Goal: Find specific page/section

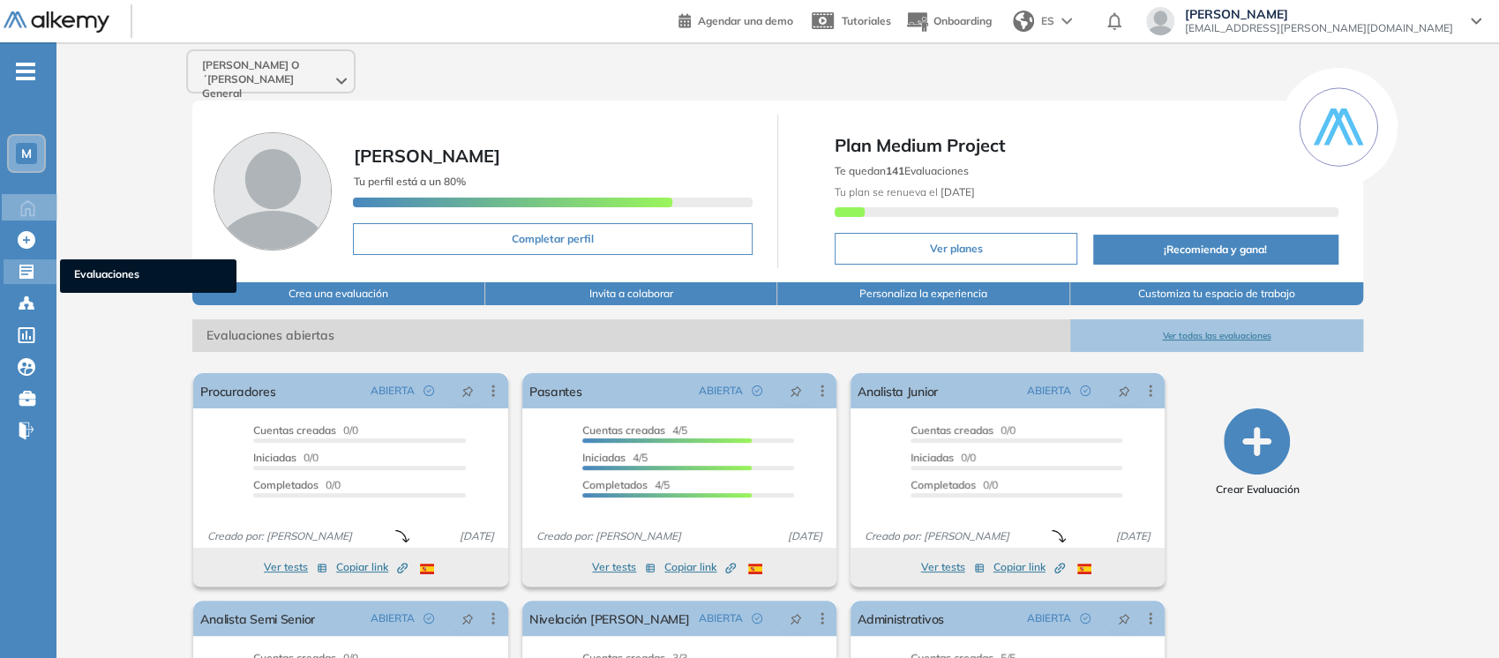
click at [40, 276] on div "Evaluaciones Evaluaciones" at bounding box center [30, 271] width 53 height 25
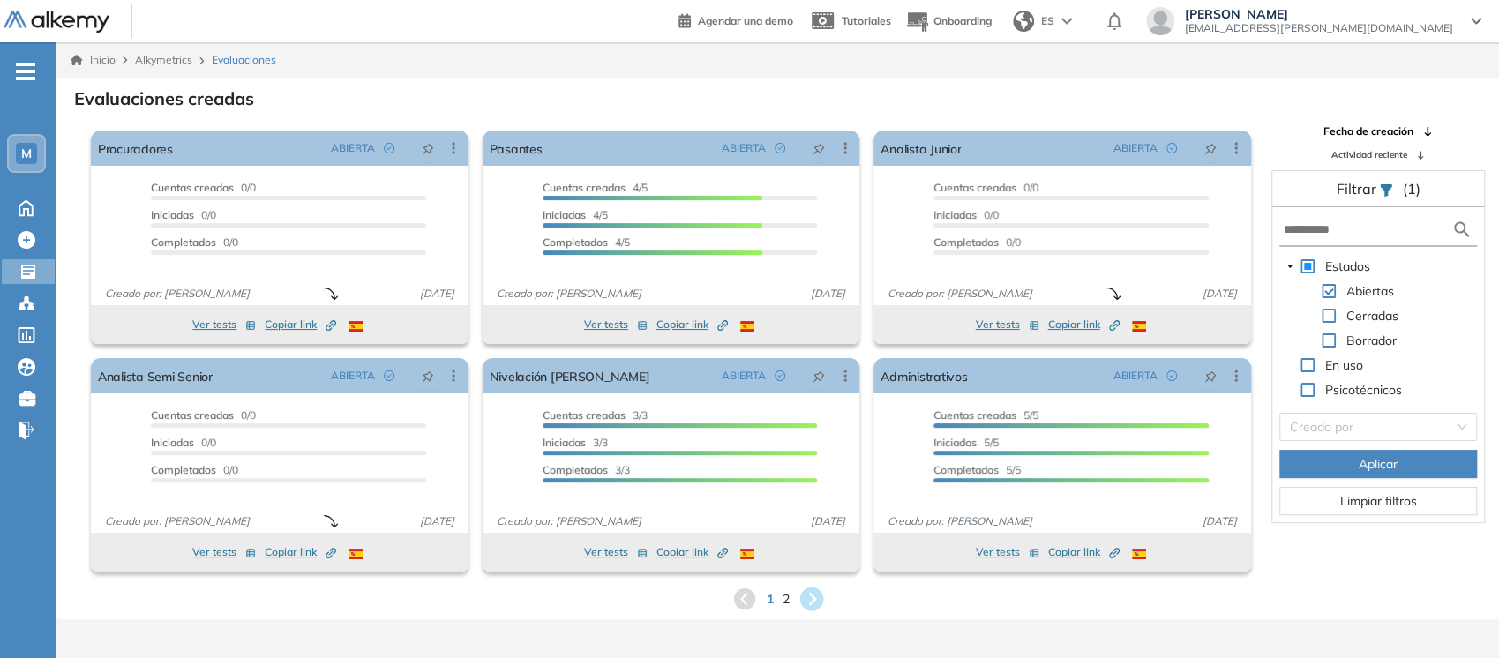
click at [813, 492] on icon at bounding box center [811, 599] width 29 height 29
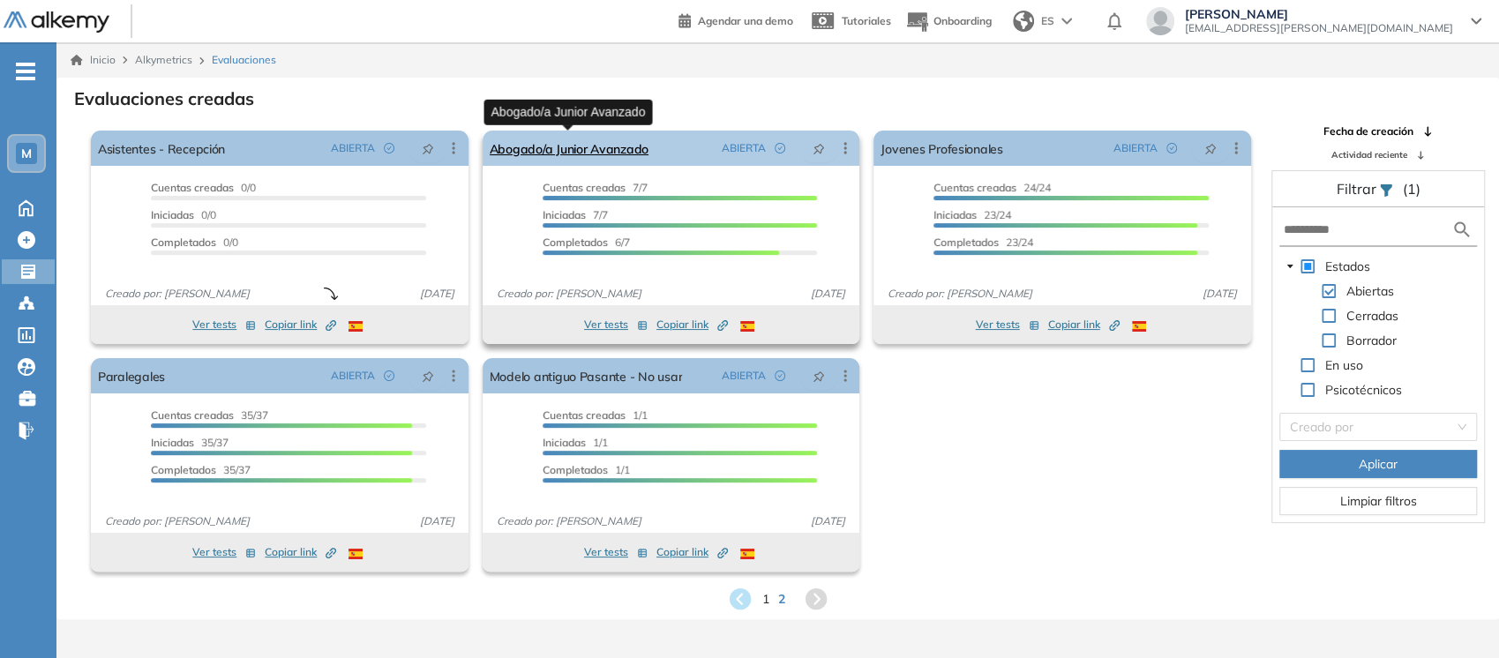
click at [585, 159] on link "Abogado/a Junior Avanzado" at bounding box center [569, 148] width 159 height 35
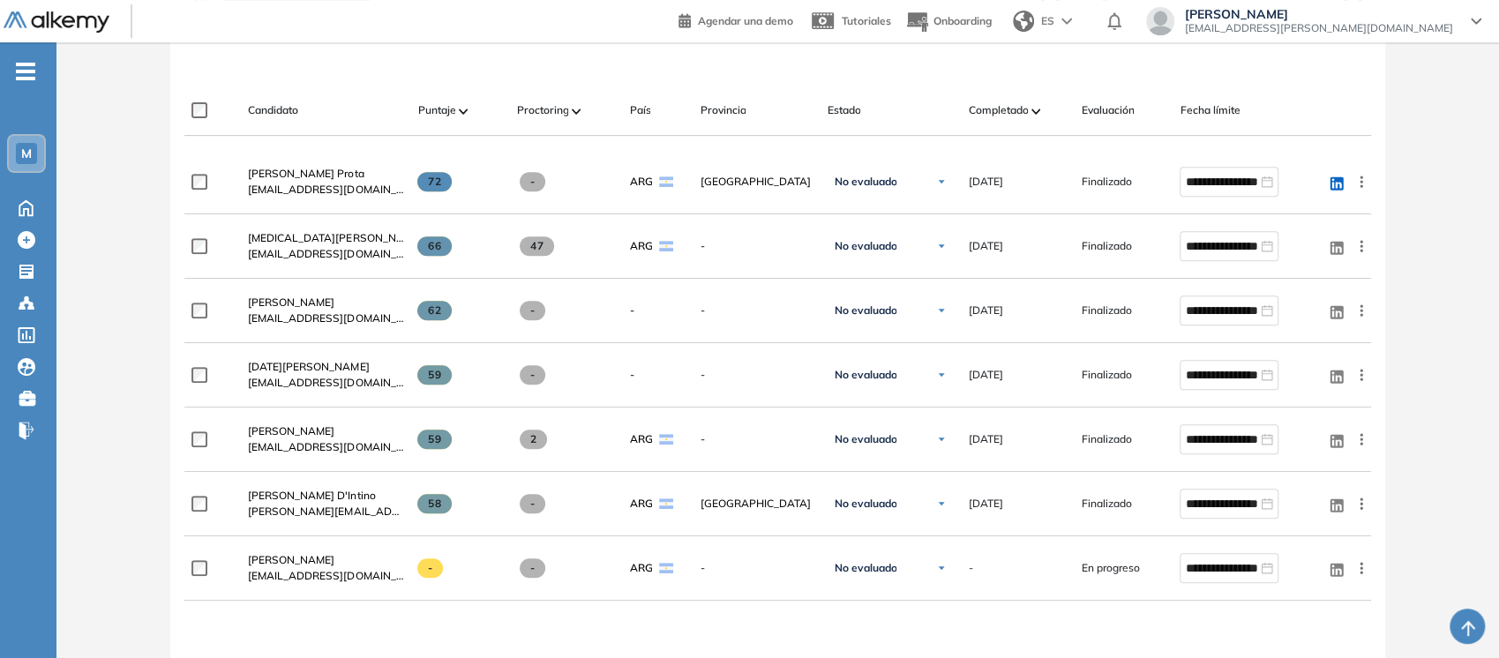
scroll to position [435, 0]
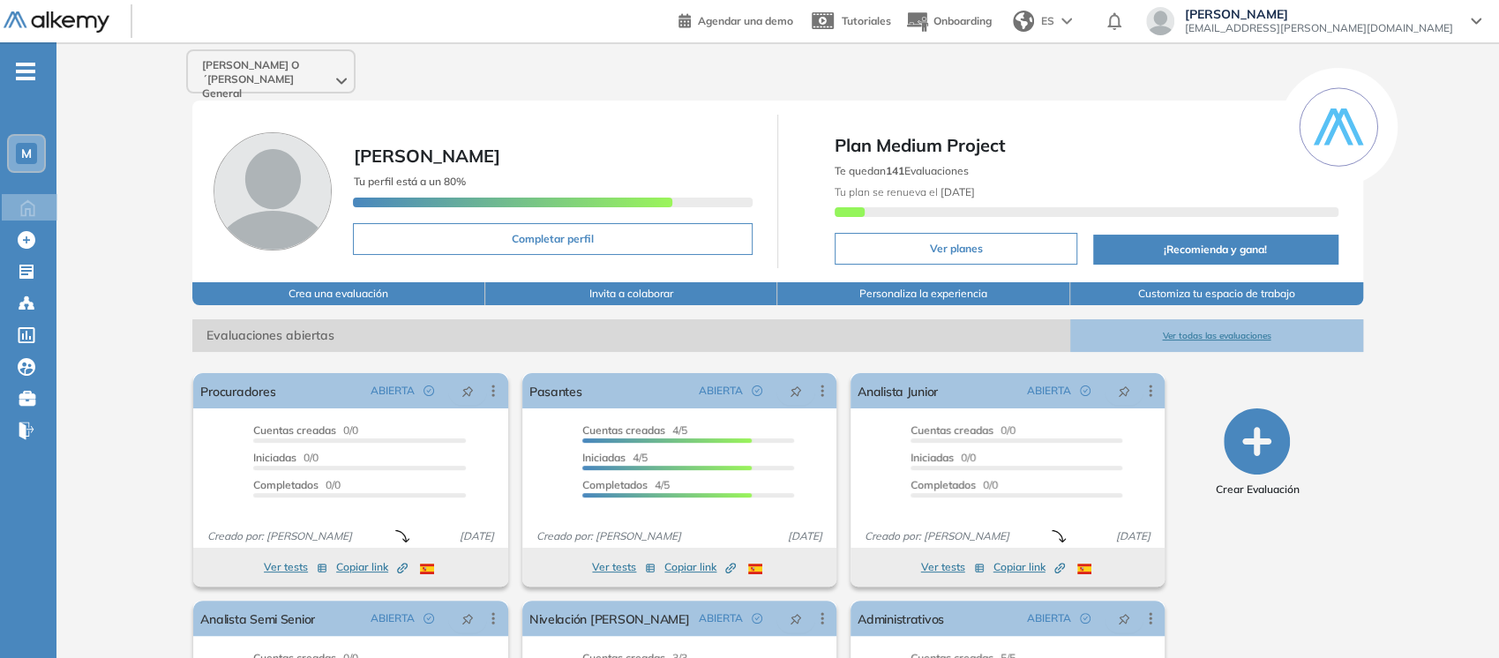
scroll to position [176, 0]
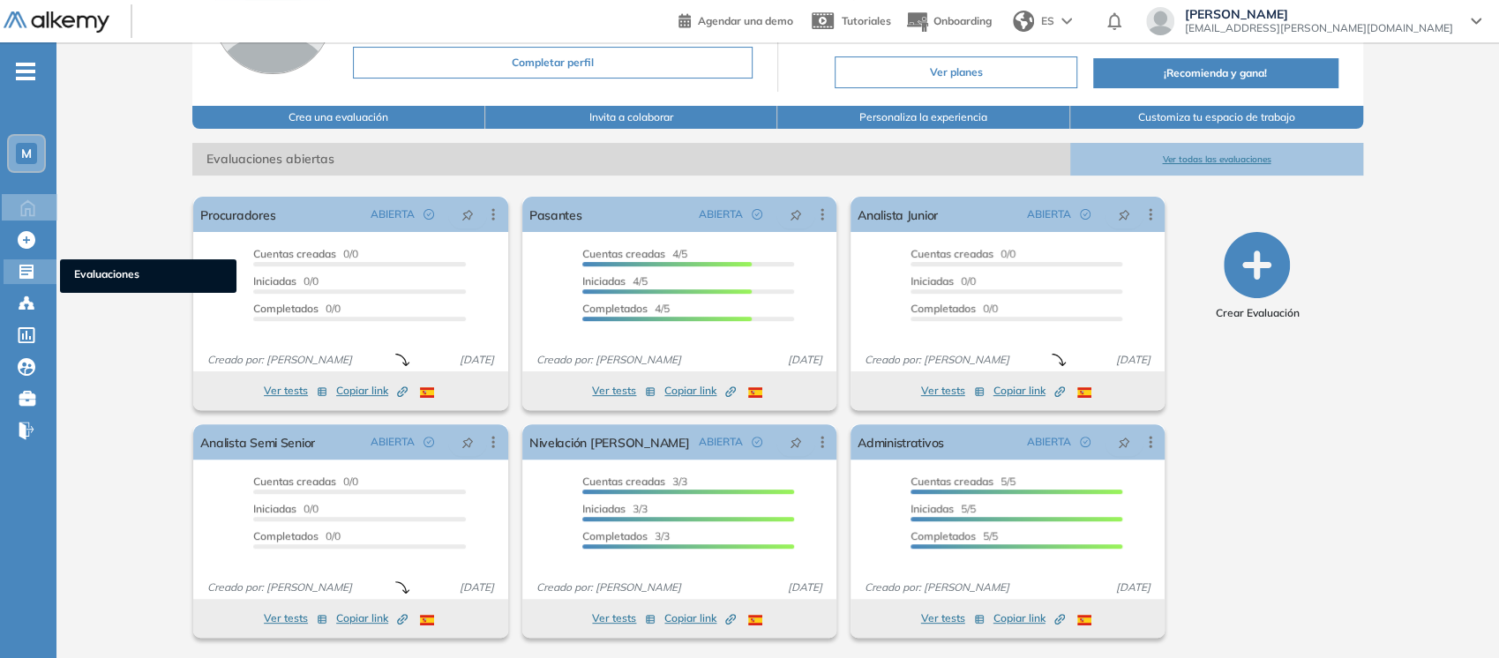
click at [28, 271] on icon at bounding box center [26, 272] width 14 height 14
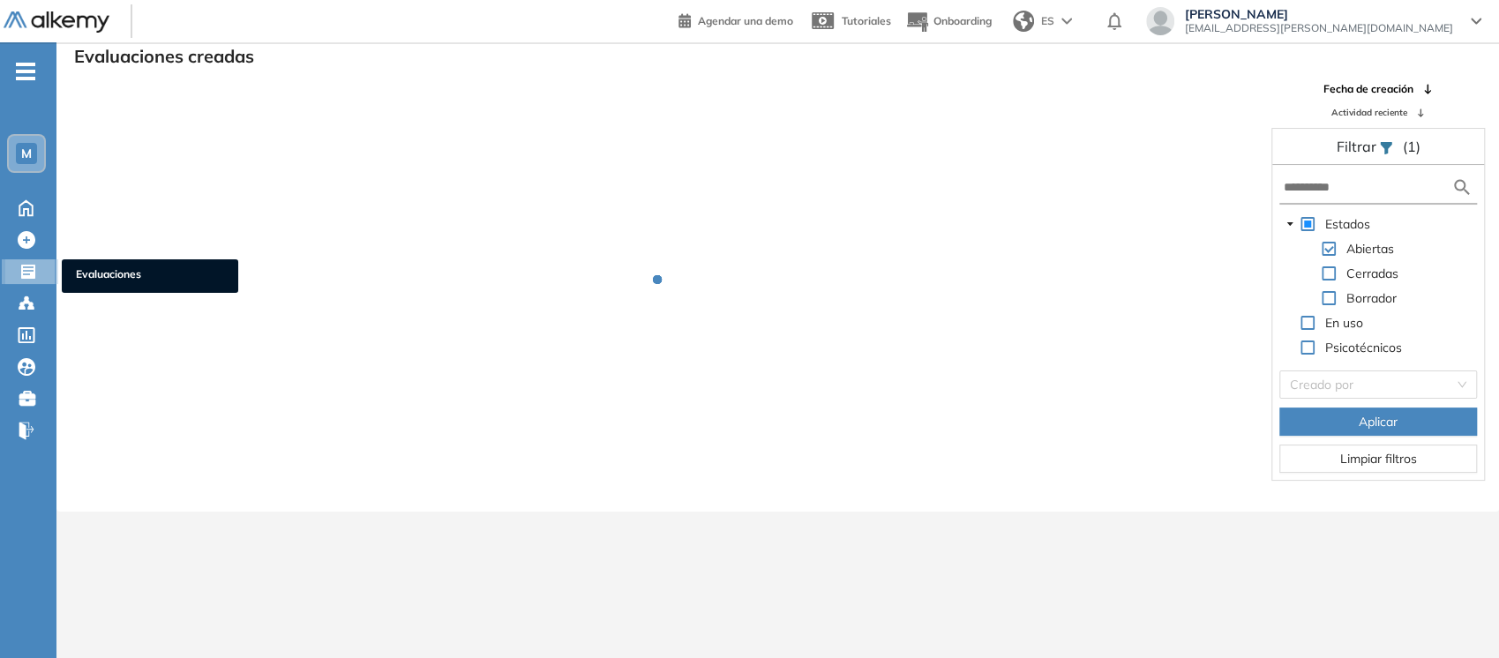
scroll to position [42, 0]
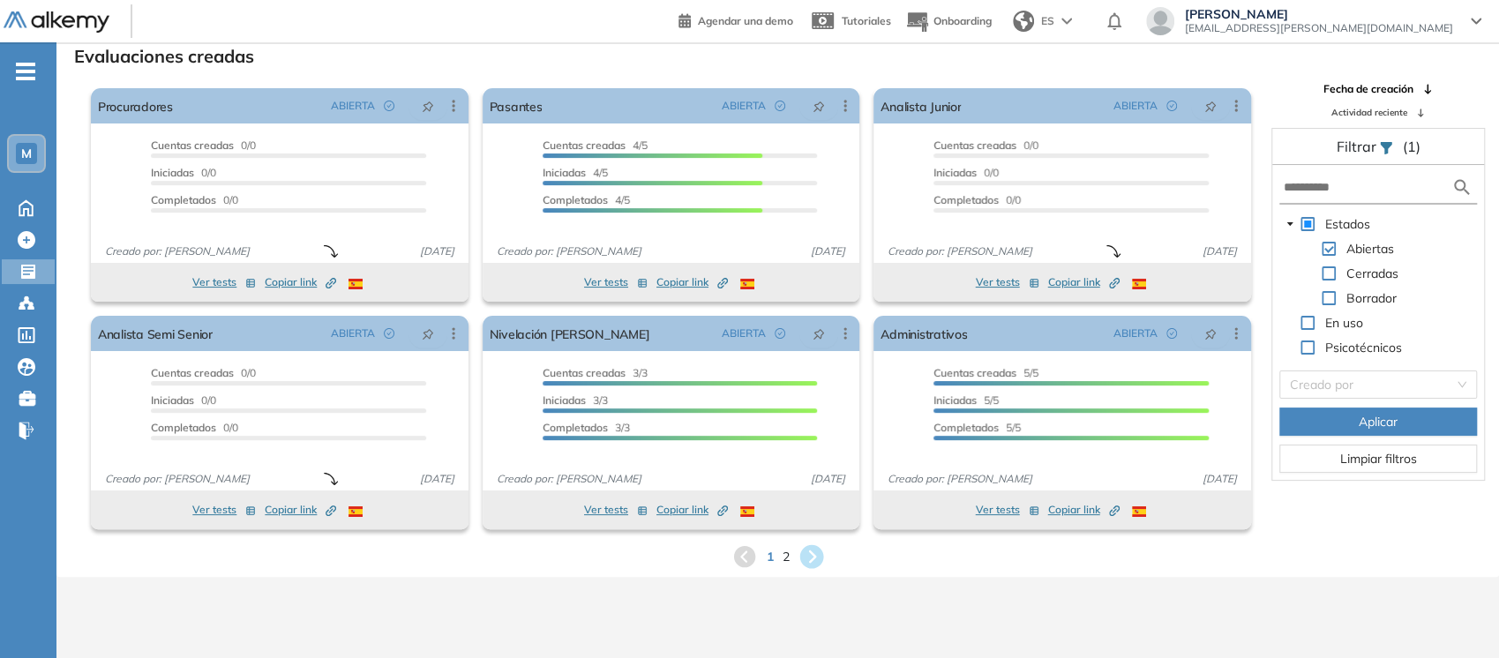
click at [808, 562] on icon at bounding box center [811, 557] width 24 height 24
